Goal: Task Accomplishment & Management: Use online tool/utility

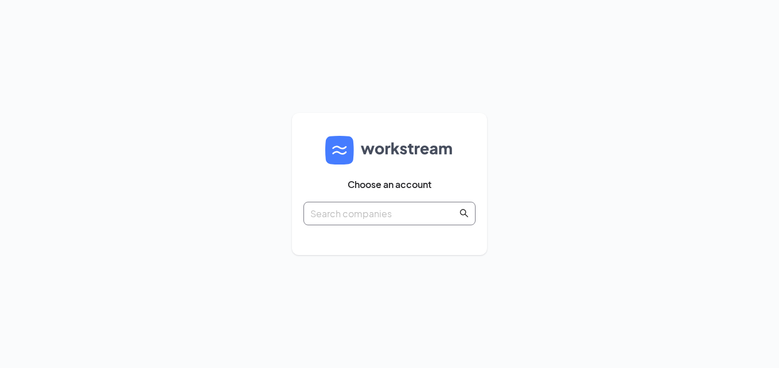
click at [406, 216] on input "text" at bounding box center [383, 214] width 147 height 14
click at [374, 164] on img at bounding box center [389, 150] width 129 height 29
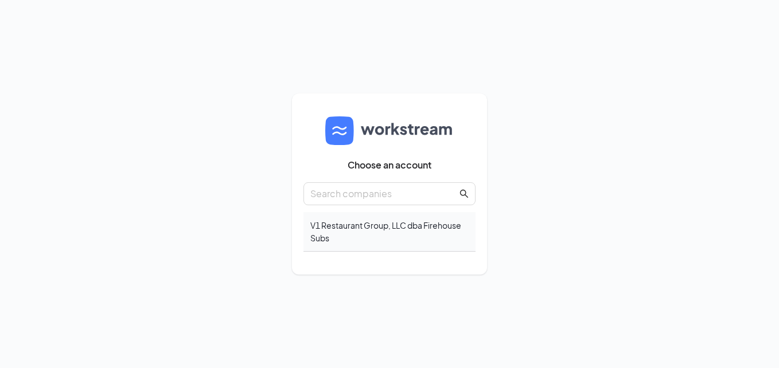
click at [386, 229] on div "V1 Restaurant Group, LLC dba Firehouse Subs" at bounding box center [390, 232] width 172 height 40
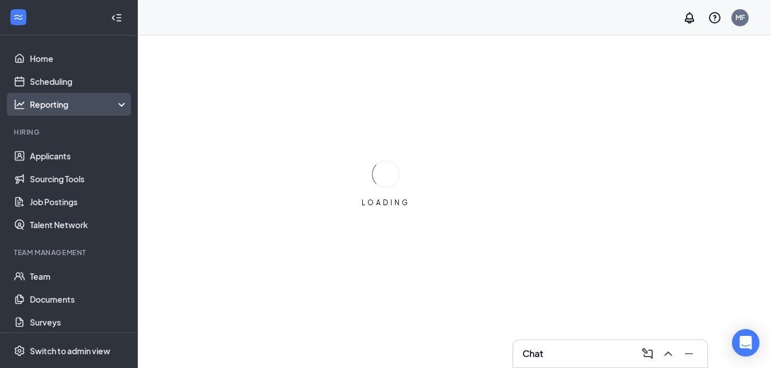
click at [82, 102] on div "Reporting" at bounding box center [79, 104] width 99 height 11
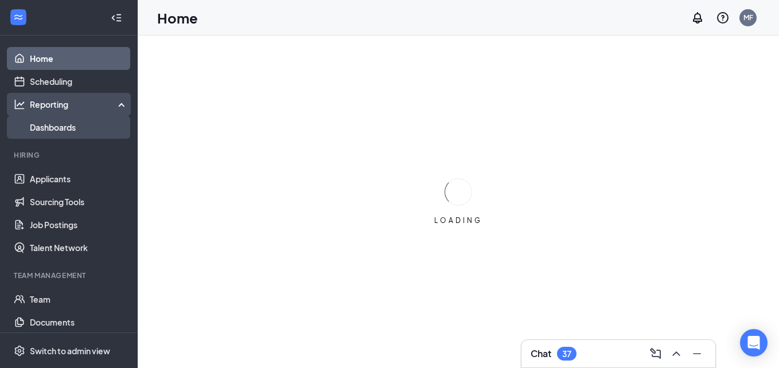
click at [68, 121] on link "Dashboards" at bounding box center [79, 127] width 98 height 23
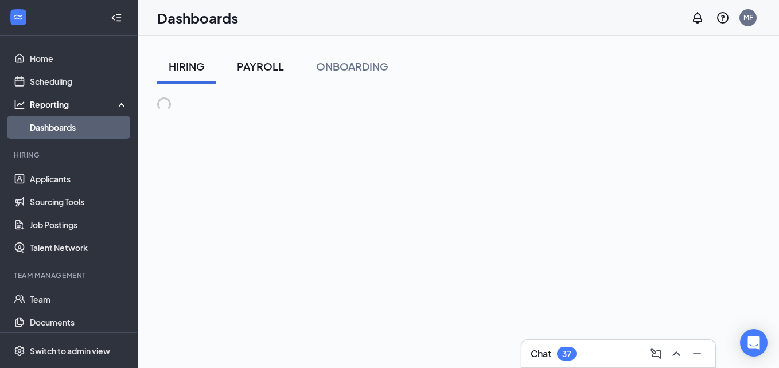
click at [269, 63] on div "PAYROLL" at bounding box center [260, 66] width 47 height 14
